Goal: Information Seeking & Learning: Learn about a topic

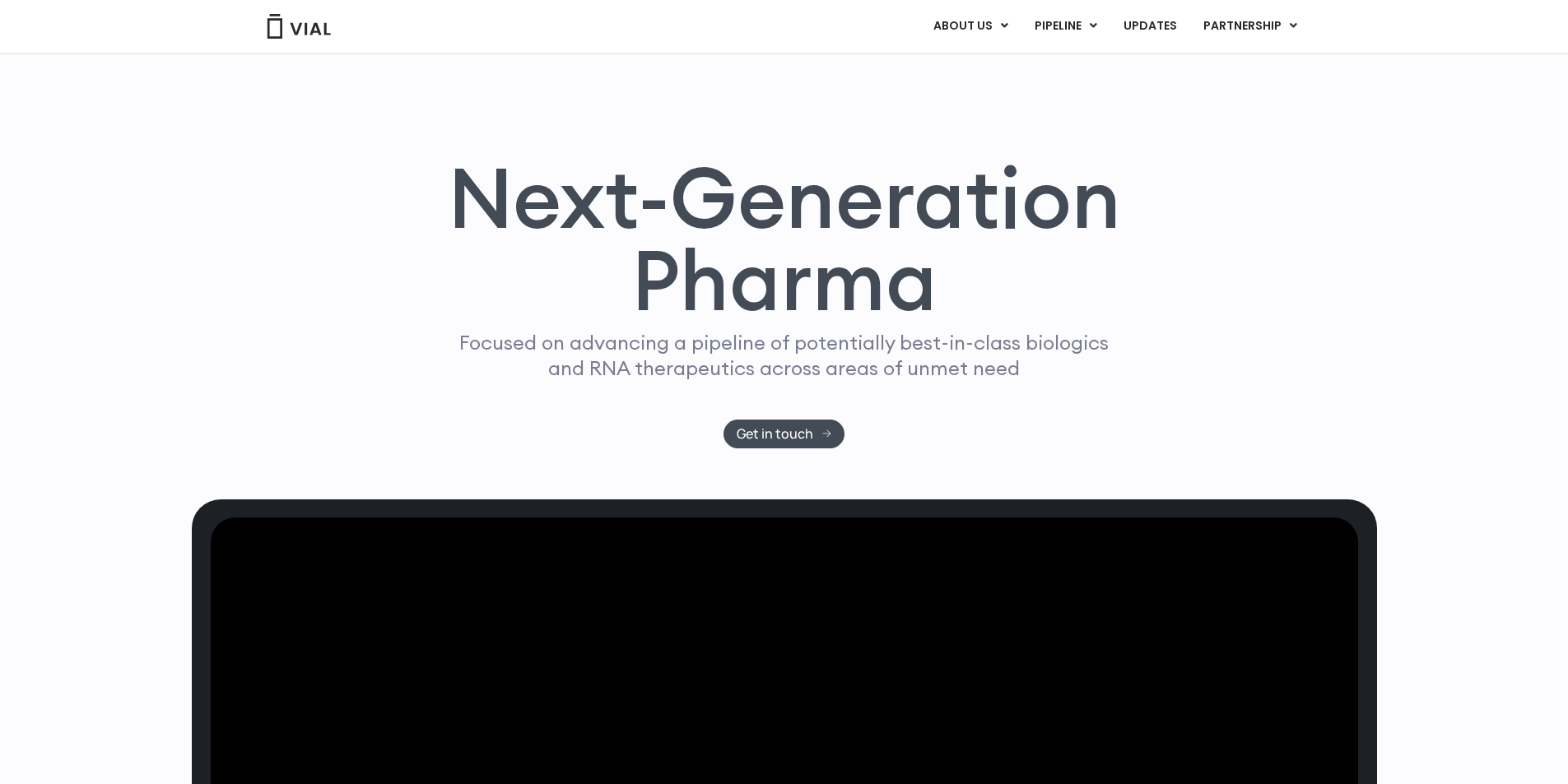
scroll to position [857, 0]
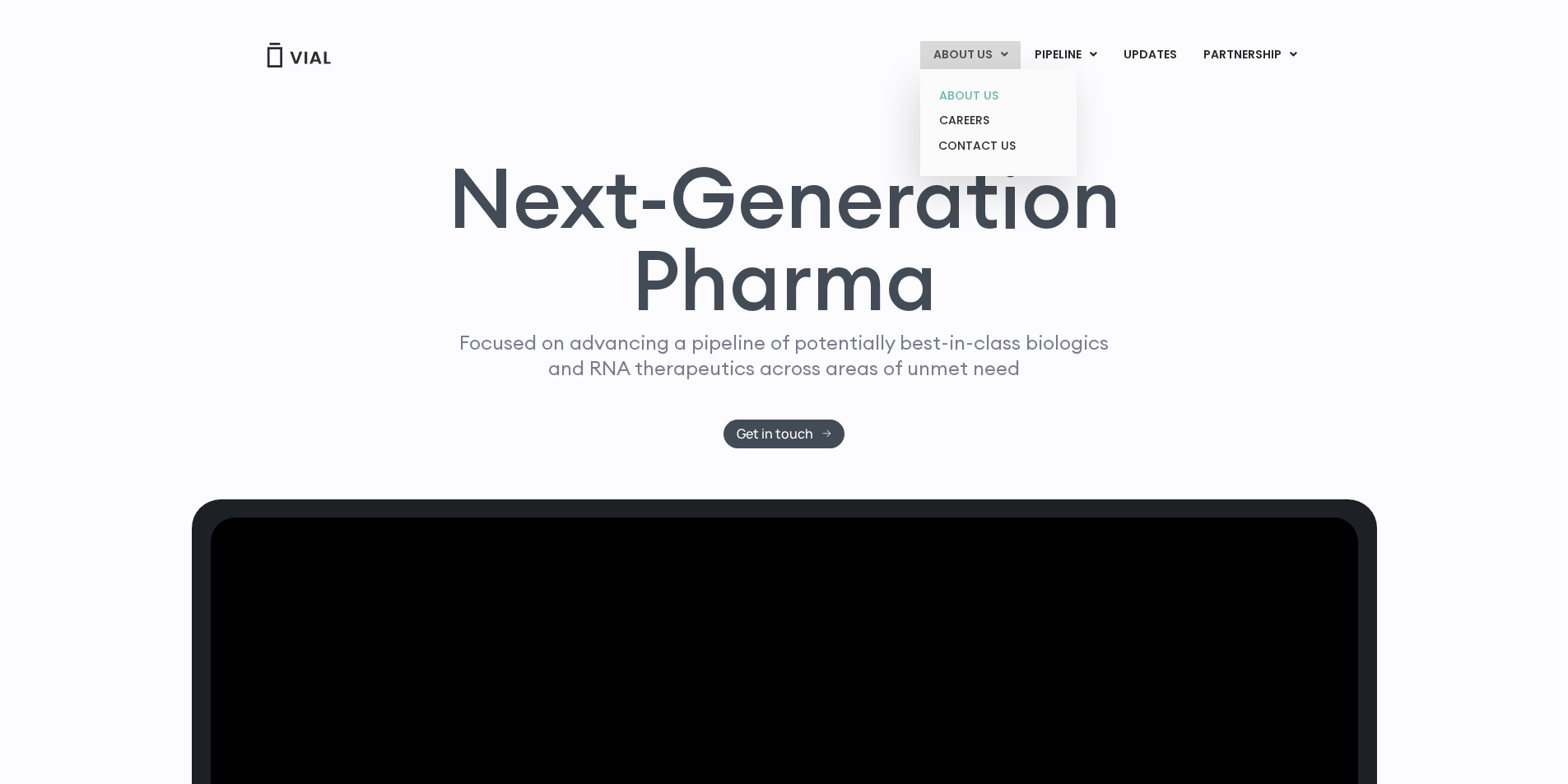
click at [992, 87] on link "ABOUT US" at bounding box center [998, 95] width 144 height 26
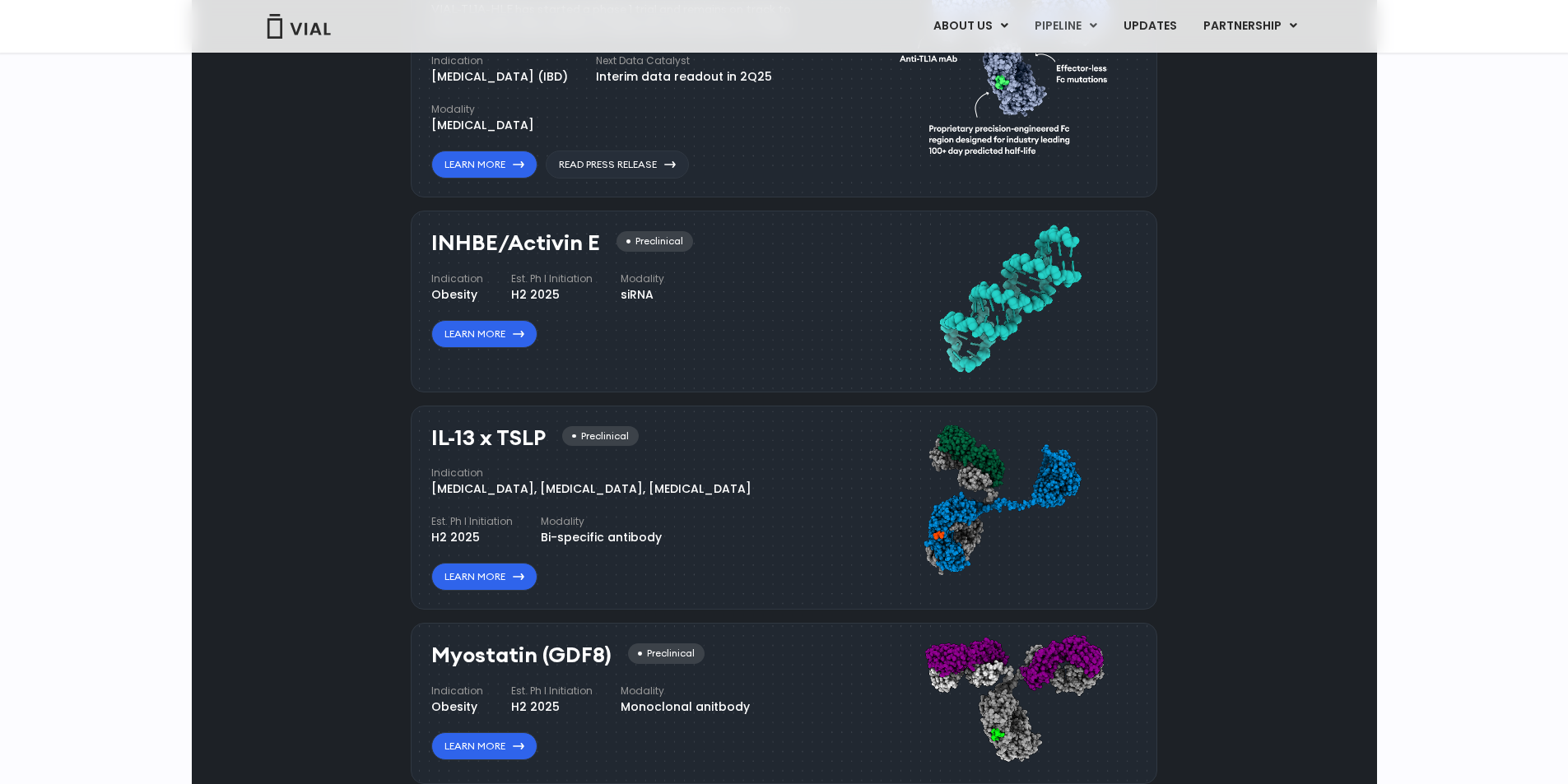
scroll to position [1152, 0]
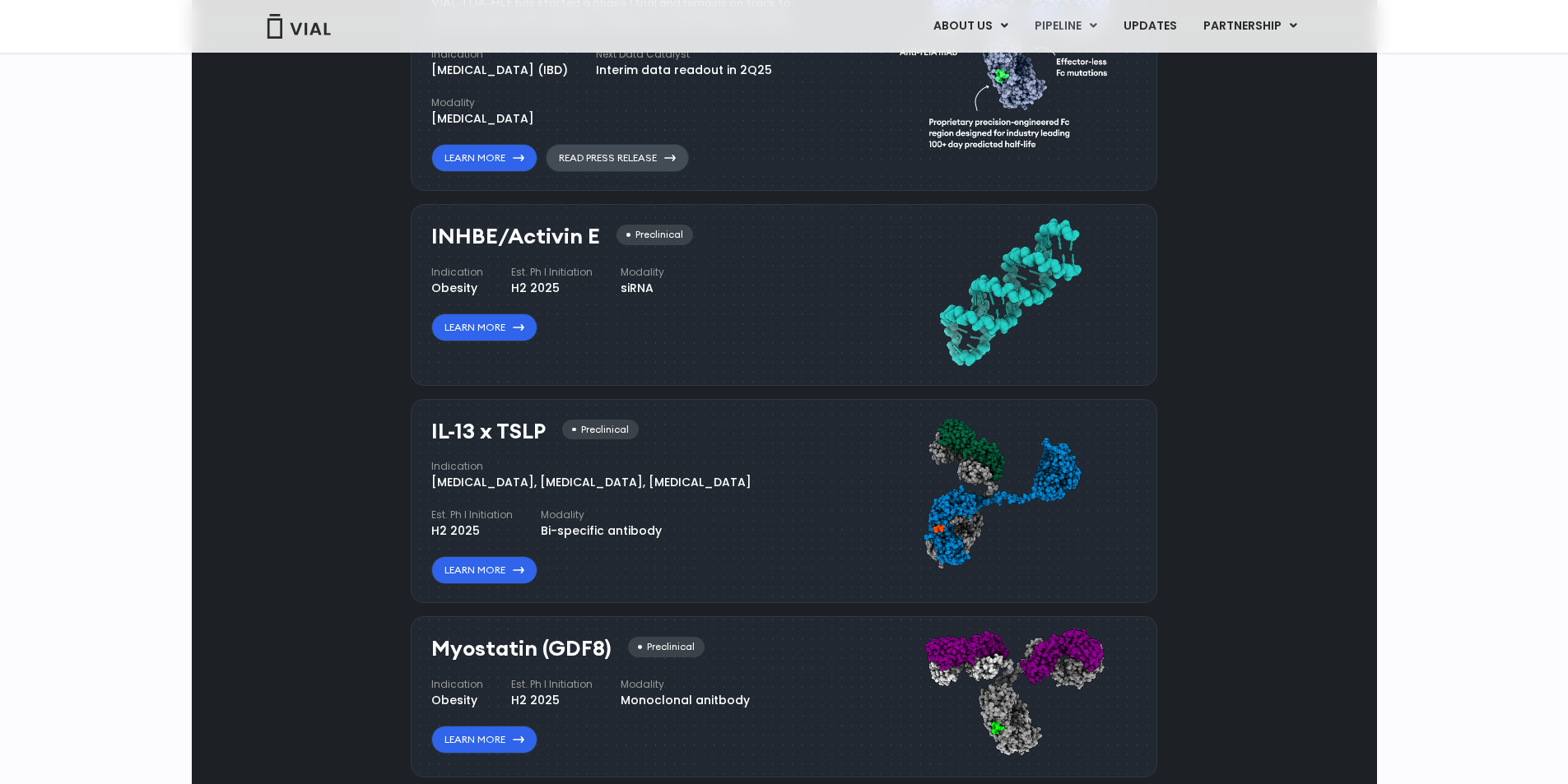
click at [625, 172] on link "Read Press Release" at bounding box center [617, 157] width 143 height 28
